Goal: Manage account settings

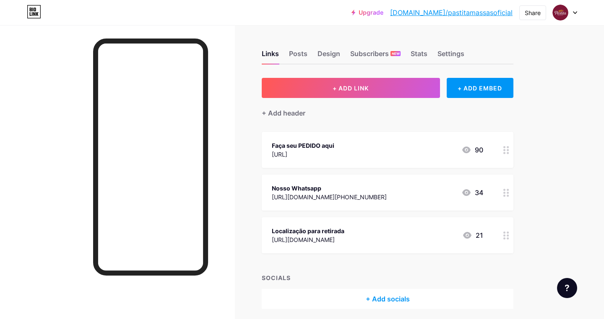
click at [575, 12] on icon at bounding box center [575, 12] width 4 height 3
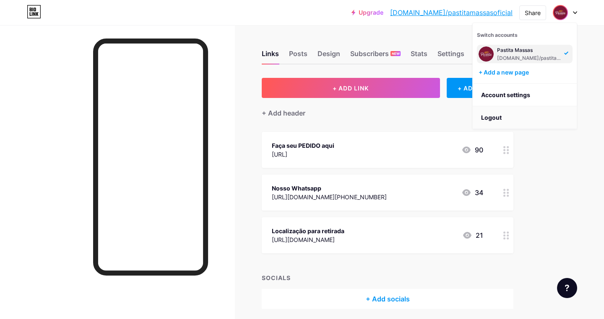
click at [500, 119] on li "Logout" at bounding box center [525, 117] width 104 height 23
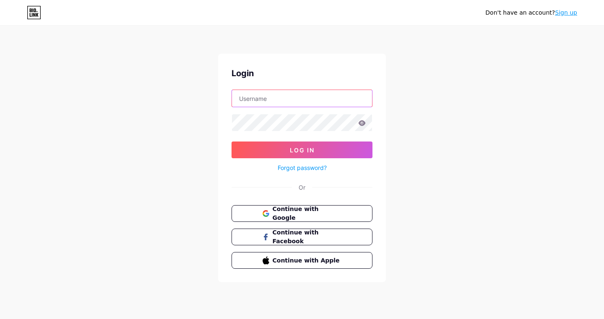
click at [327, 96] on input "text" at bounding box center [302, 98] width 140 height 17
type input "pastitamassas"
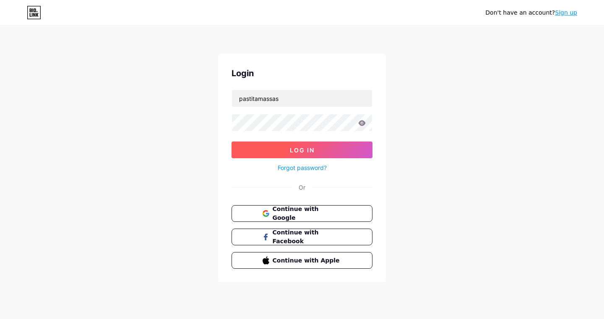
click at [302, 148] on span "Log In" at bounding box center [302, 150] width 25 height 7
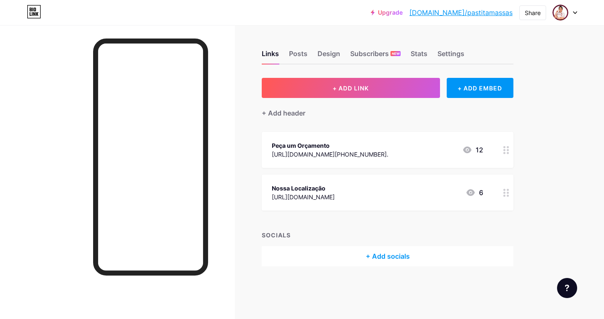
click at [506, 152] on icon at bounding box center [506, 150] width 6 height 8
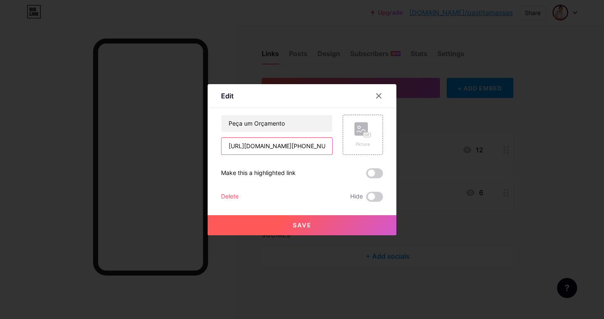
click at [305, 146] on input "[URL][DOMAIN_NAME][PHONE_NUMBER]." at bounding box center [276, 146] width 111 height 17
click at [378, 94] on icon at bounding box center [378, 96] width 7 height 7
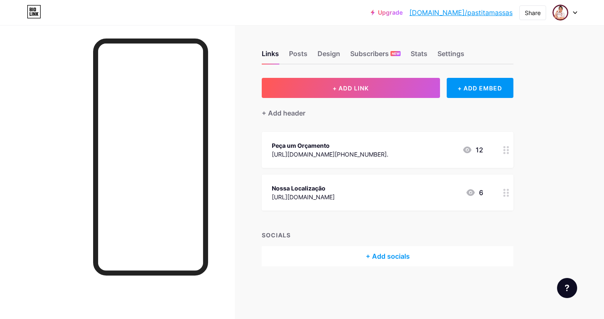
click at [504, 148] on icon at bounding box center [506, 150] width 6 height 8
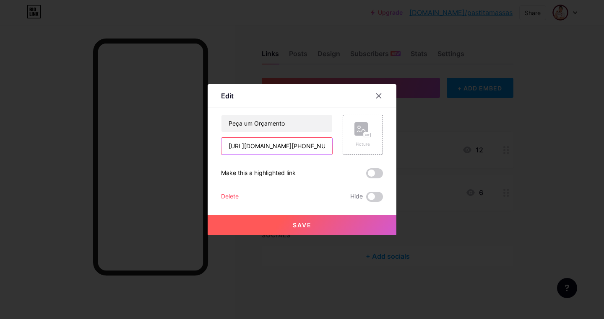
click at [301, 147] on input "[URL][DOMAIN_NAME][PHONE_NUMBER]." at bounding box center [276, 146] width 111 height 17
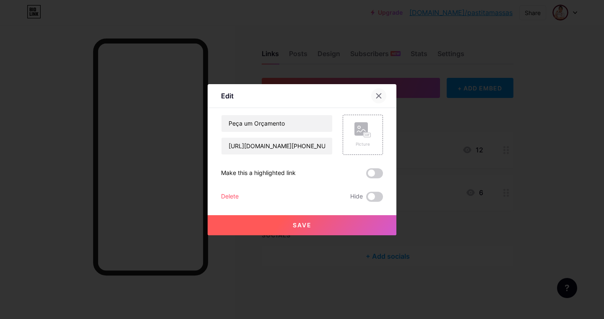
click at [378, 96] on icon at bounding box center [378, 95] width 5 height 5
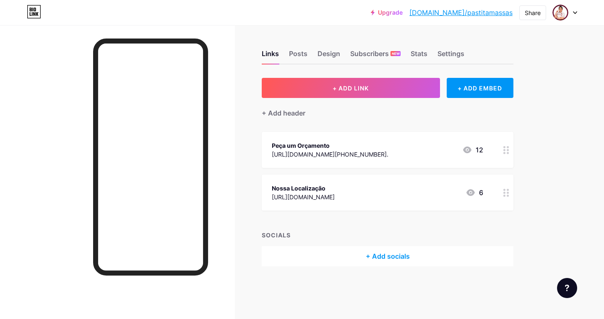
click at [402, 11] on link "Upgrade" at bounding box center [387, 12] width 32 height 7
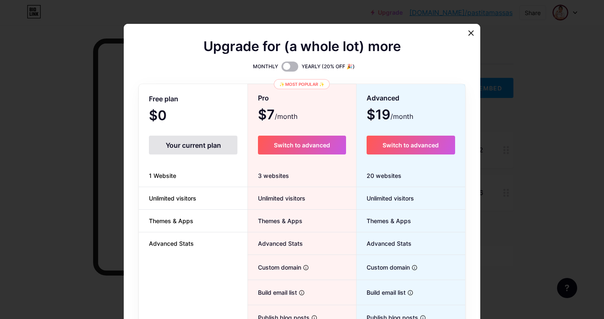
click at [294, 68] on span at bounding box center [289, 67] width 17 height 10
click at [281, 69] on input "checkbox" at bounding box center [281, 69] width 0 height 0
